Goal: Task Accomplishment & Management: Use online tool/utility

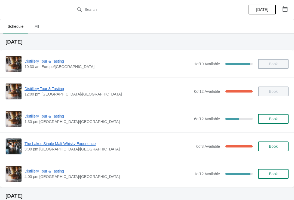
click at [73, 143] on span "The Lakes Single Malt Whisky Experience" at bounding box center [108, 143] width 169 height 5
click at [60, 145] on span "The Lakes Single Malt Whisky Experience" at bounding box center [108, 143] width 169 height 5
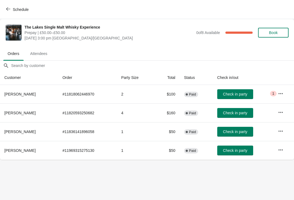
click at [277, 93] on button "button" at bounding box center [280, 94] width 10 height 10
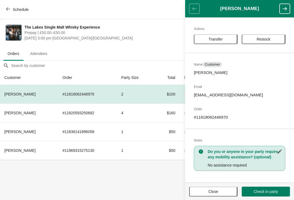
click at [221, 194] on button "Close" at bounding box center [213, 191] width 48 height 10
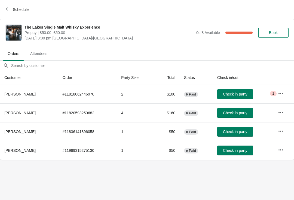
click at [243, 97] on button "Check in party" at bounding box center [235, 94] width 36 height 10
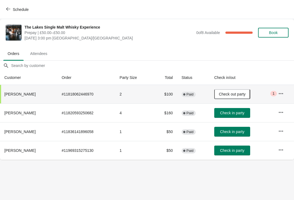
click at [228, 130] on span "Check in party" at bounding box center [232, 131] width 24 height 4
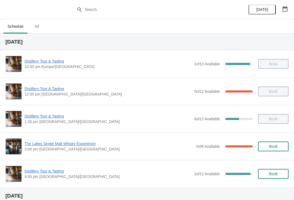
click at [54, 144] on span "The Lakes Single Malt Whisky Experience" at bounding box center [108, 143] width 169 height 5
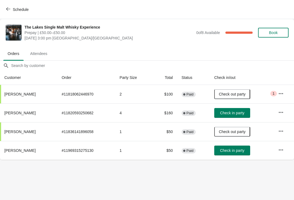
click at [235, 152] on span "Check in party" at bounding box center [232, 150] width 24 height 4
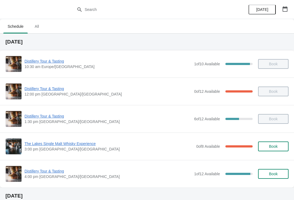
click at [47, 146] on span "The Lakes Single Malt Whisky Experience" at bounding box center [108, 143] width 169 height 5
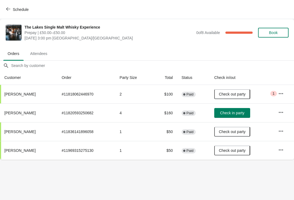
click at [230, 113] on span "Check in party" at bounding box center [232, 113] width 24 height 4
